Goal: Task Accomplishment & Management: Complete application form

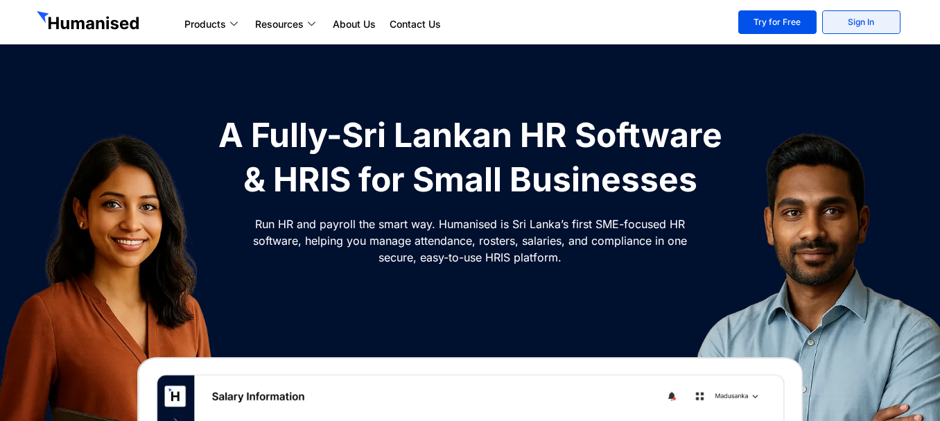
click at [838, 15] on link "Sign In" at bounding box center [861, 22] width 78 height 24
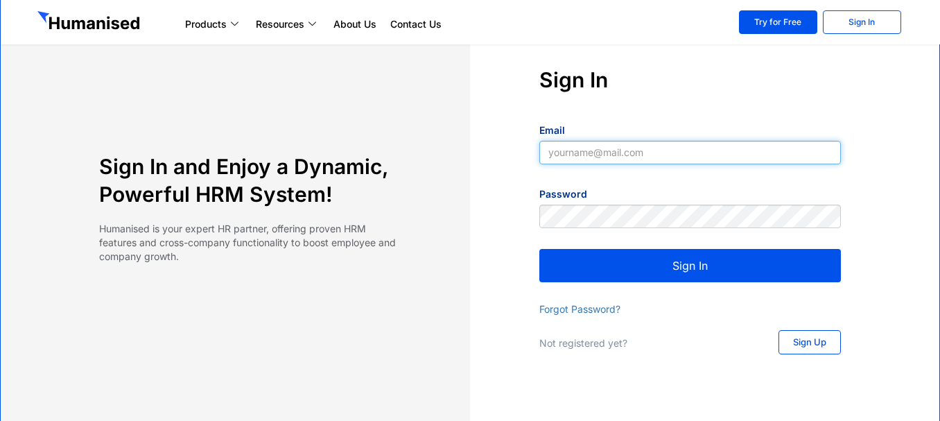
click at [627, 149] on input "Email" at bounding box center [689, 153] width 301 height 24
type input "aflal.vignite@gmail.com"
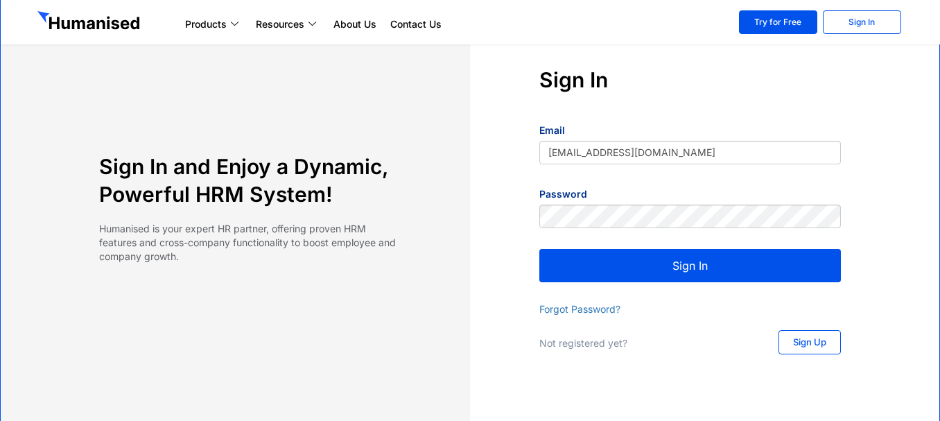
click at [647, 263] on button "Sign In" at bounding box center [689, 265] width 301 height 33
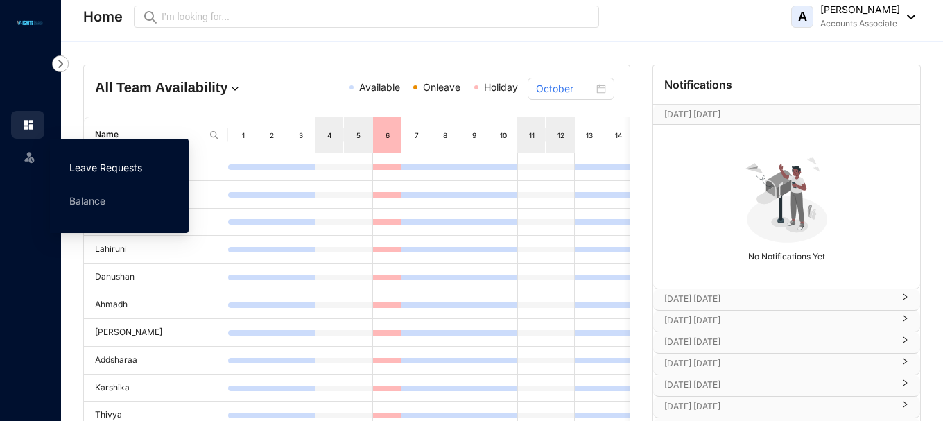
click at [105, 169] on link "Leave Requests" at bounding box center [105, 167] width 73 height 12
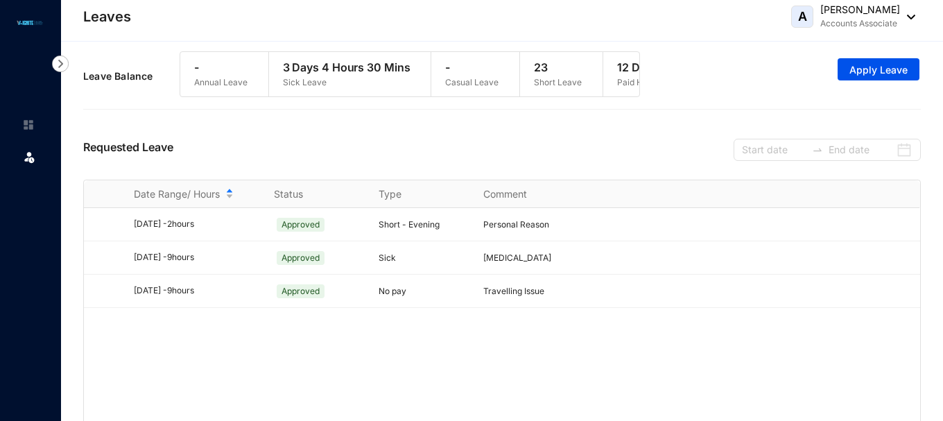
click at [407, 149] on div "Requested Leave" at bounding box center [501, 147] width 837 height 63
click at [896, 69] on span "Apply Leave" at bounding box center [878, 70] width 58 height 14
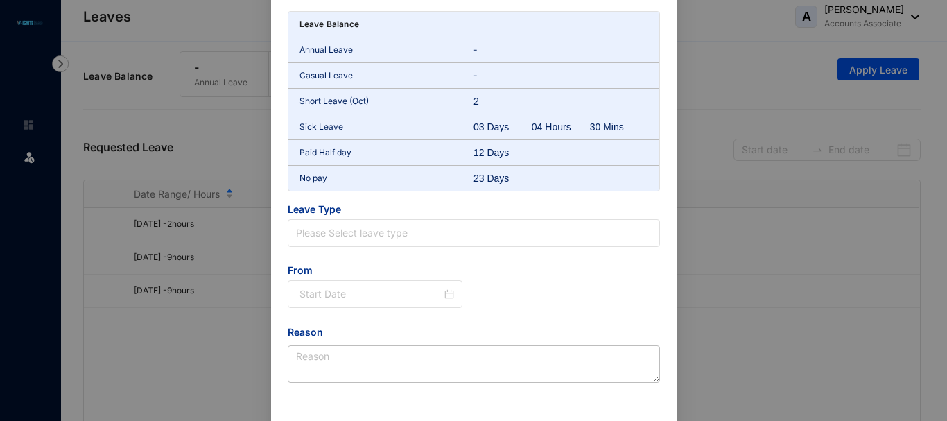
scroll to position [69, 0]
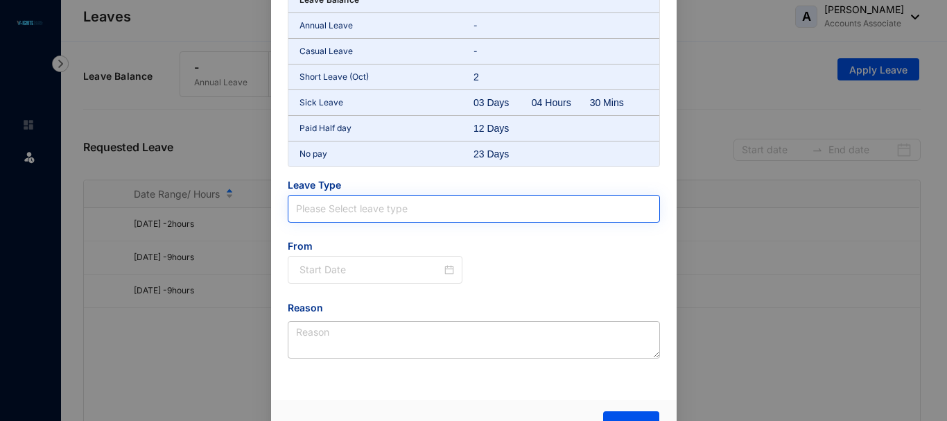
click at [407, 203] on input "search" at bounding box center [474, 208] width 356 height 26
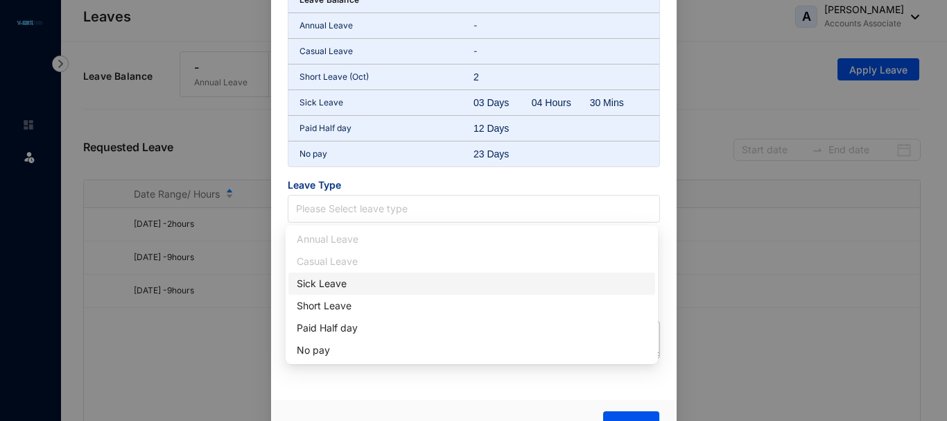
click at [346, 288] on div "Sick Leave" at bounding box center [472, 283] width 350 height 15
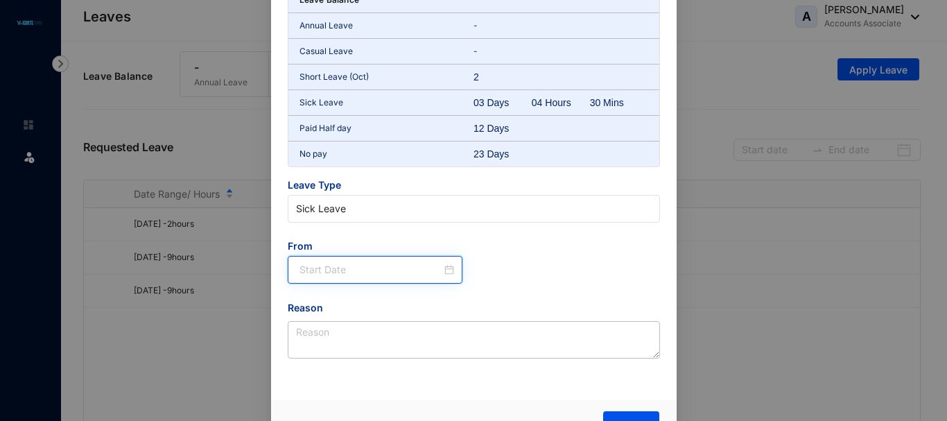
click at [358, 263] on input at bounding box center [370, 269] width 143 height 15
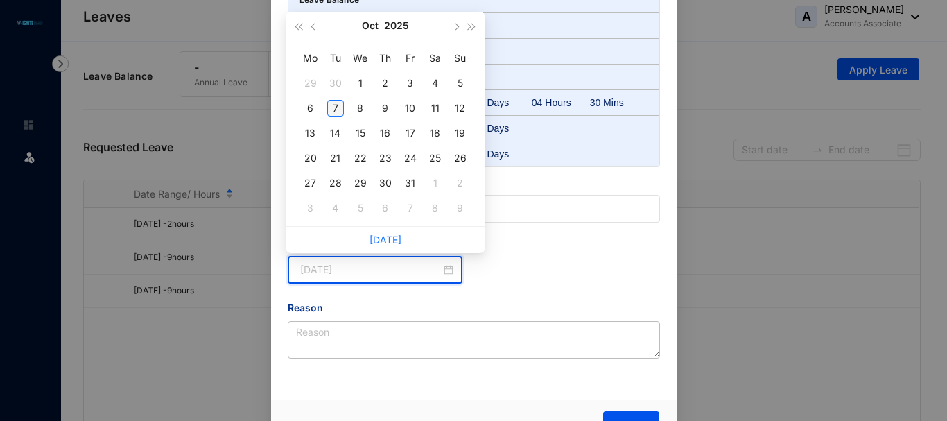
type input "2025-10-07"
click at [335, 109] on div "7" at bounding box center [335, 108] width 17 height 17
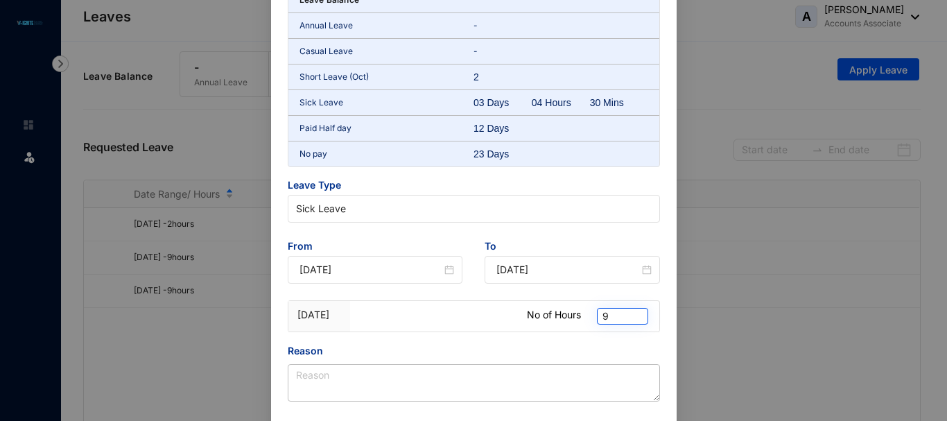
click at [614, 318] on span "9" at bounding box center [622, 315] width 40 height 15
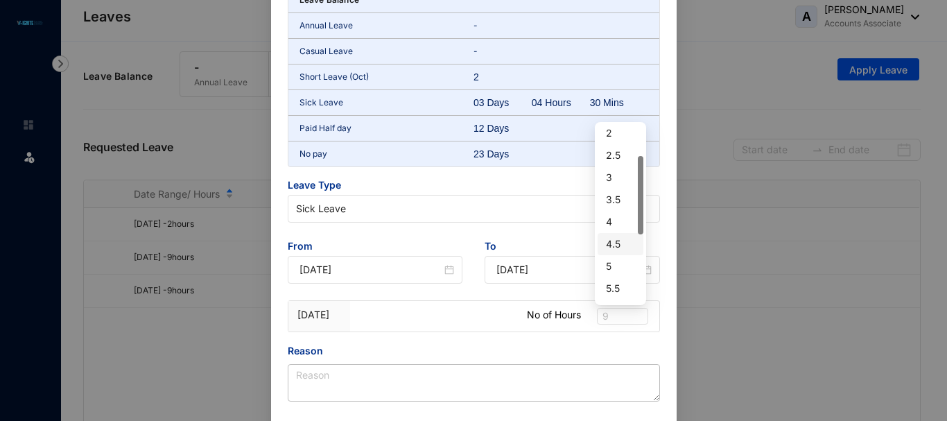
click at [613, 246] on div "4.5" at bounding box center [620, 243] width 29 height 15
click at [480, 302] on div at bounding box center [442, 308] width 155 height 14
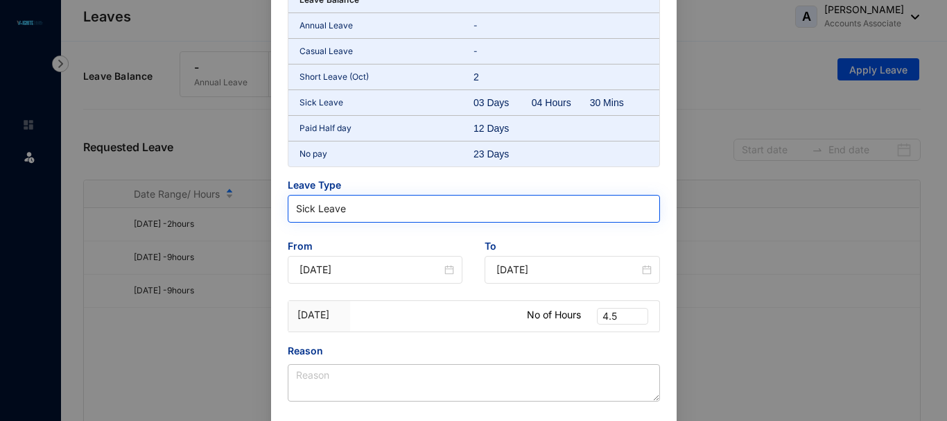
click at [457, 211] on span "Sick Leave" at bounding box center [474, 208] width 356 height 21
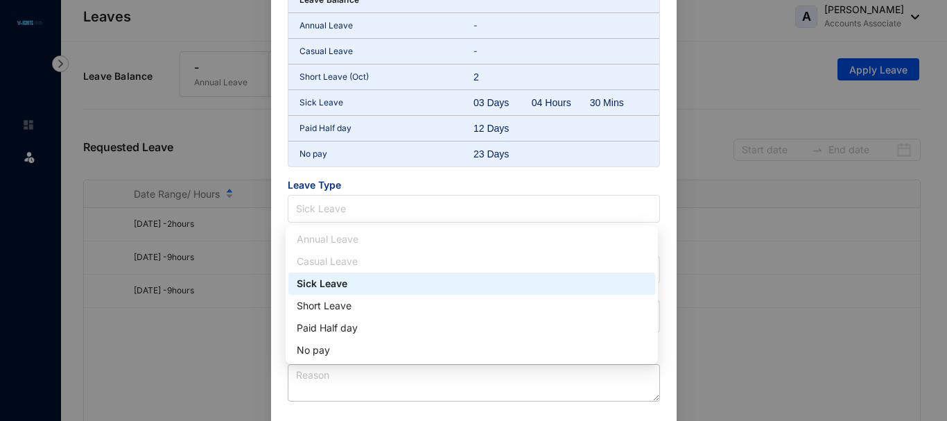
click at [411, 281] on div "Sick Leave" at bounding box center [472, 283] width 350 height 15
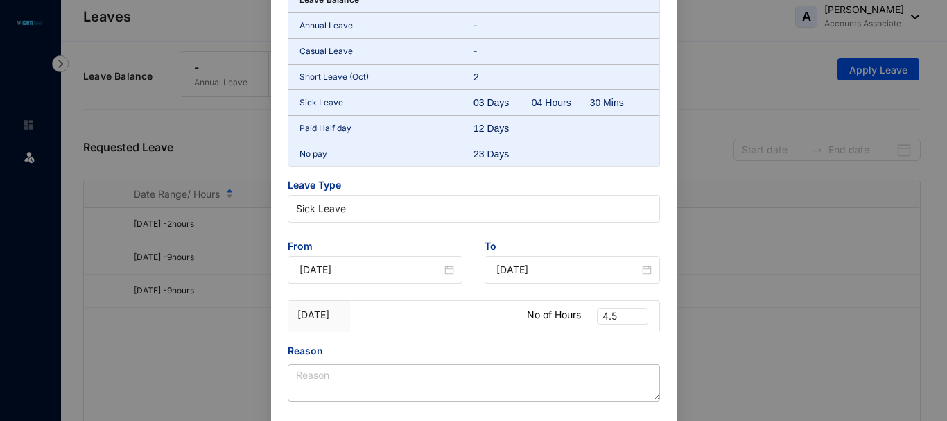
click at [437, 230] on div "Leave Balance Annual Leave - Casual Leave - Short Leave (Oct) 2 Sick Leave 03 D…" at bounding box center [474, 194] width 372 height 414
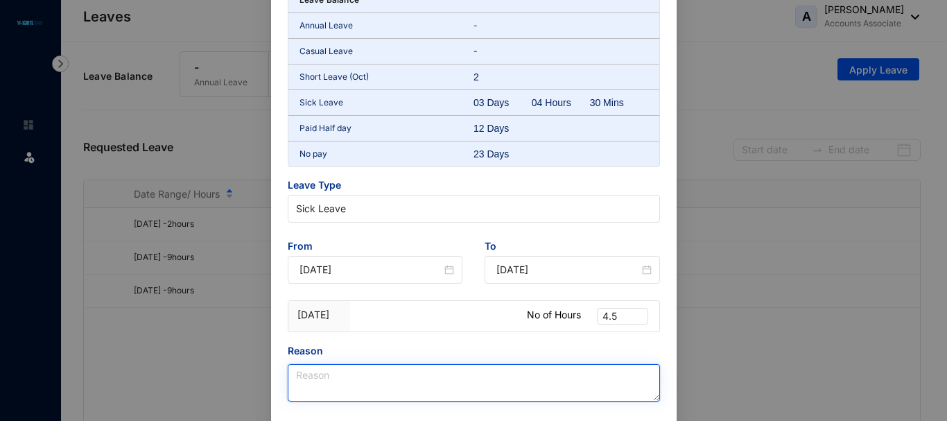
click at [310, 377] on textarea "Reason" at bounding box center [474, 382] width 372 height 37
click at [377, 386] on textarea "Reason" at bounding box center [474, 382] width 372 height 37
type textarea "H"
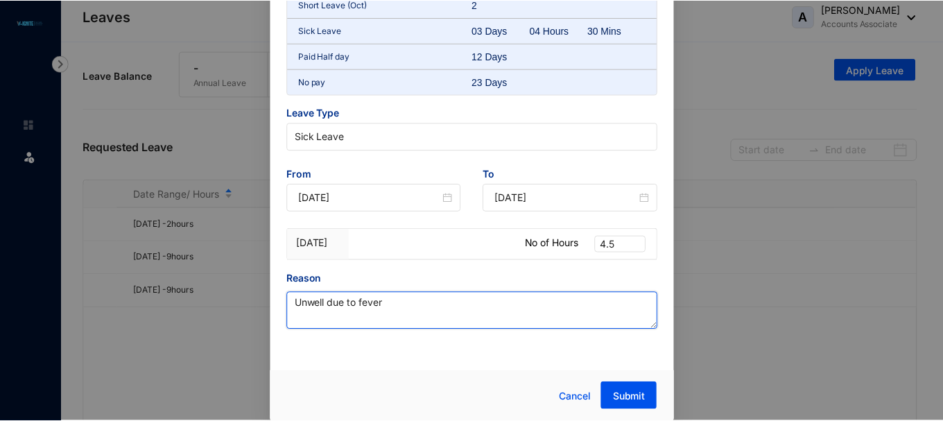
scroll to position [142, 0]
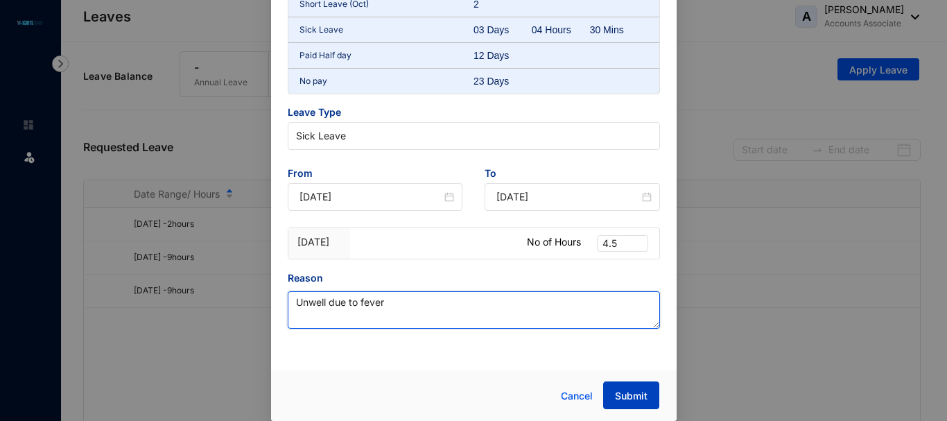
type textarea "Unwell due to fever"
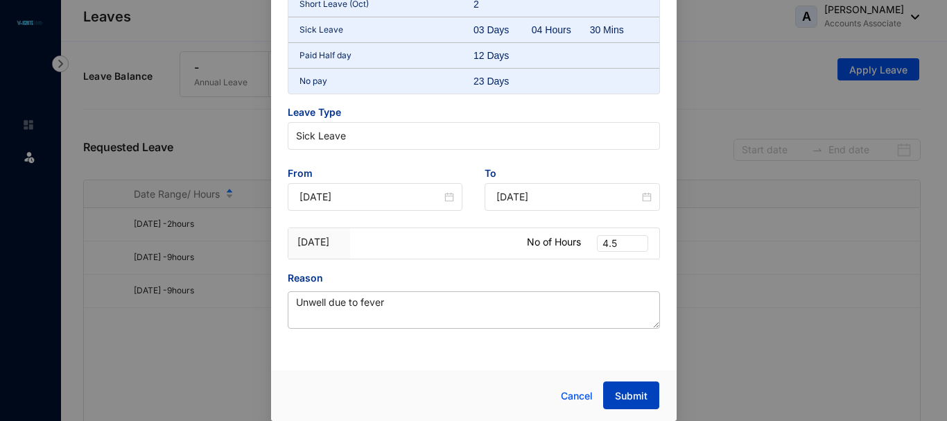
click at [626, 390] on span "Submit" at bounding box center [631, 396] width 33 height 14
